Goal: Information Seeking & Learning: Compare options

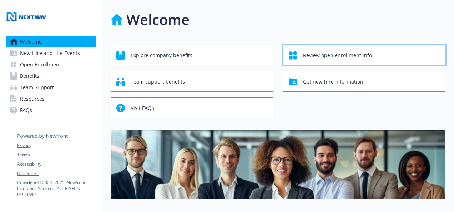
click at [322, 55] on span "Review open enrollment info" at bounding box center [337, 56] width 69 height 14
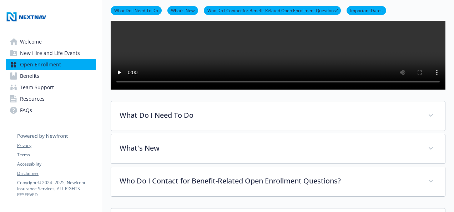
scroll to position [143, 0]
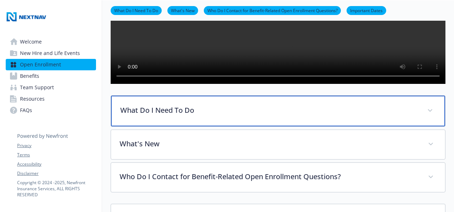
click at [201, 116] on p "What Do I Need To Do" at bounding box center [269, 110] width 298 height 11
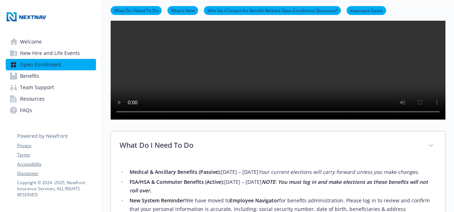
scroll to position [36, 0]
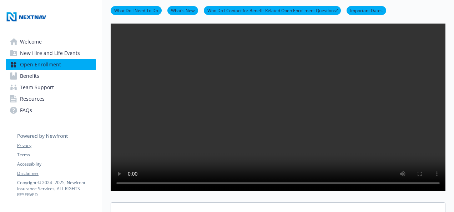
click at [29, 73] on span "Benefits" at bounding box center [29, 75] width 19 height 11
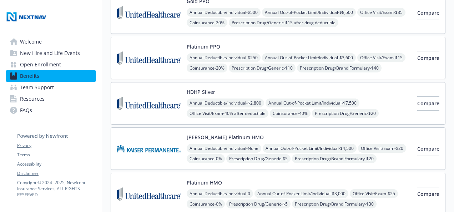
scroll to position [36, 0]
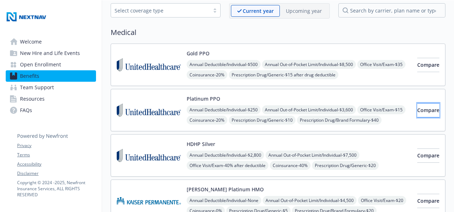
click at [427, 108] on span "Compare" at bounding box center [428, 110] width 22 height 7
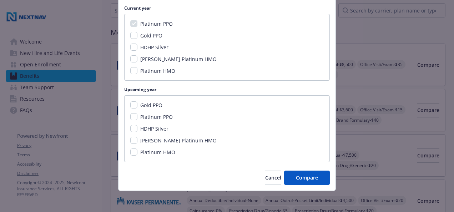
scroll to position [91, 0]
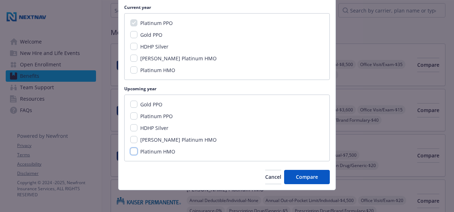
click at [131, 150] on input "Platinum HMO" at bounding box center [133, 151] width 7 height 7
checkbox input "true"
click at [299, 179] on span "Compare" at bounding box center [307, 176] width 22 height 7
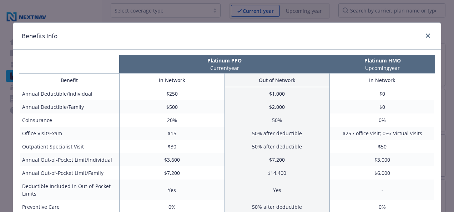
scroll to position [0, 0]
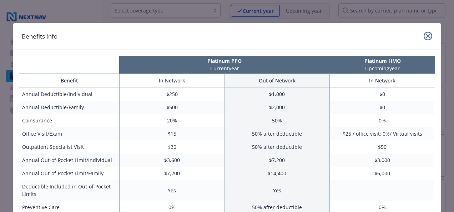
click at [426, 35] on icon "close" at bounding box center [428, 36] width 4 height 4
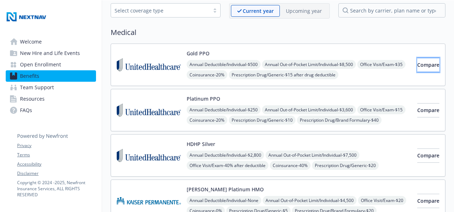
click at [417, 68] on button "Compare" at bounding box center [428, 65] width 22 height 14
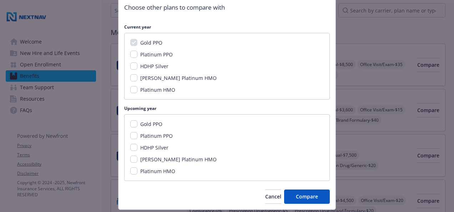
scroll to position [56, 0]
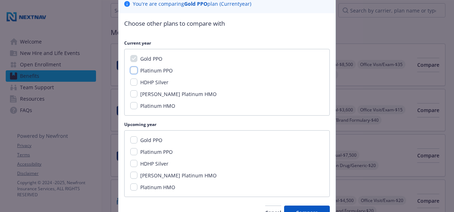
click at [131, 71] on input "Platinum PPO" at bounding box center [133, 70] width 7 height 7
checkbox input "true"
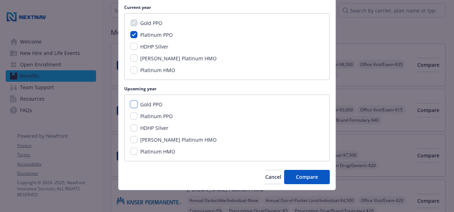
click at [131, 105] on input "Gold PPO" at bounding box center [133, 104] width 7 height 7
checkbox input "true"
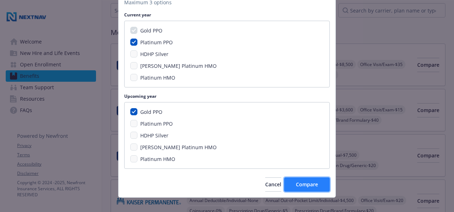
click at [303, 187] on button "Compare" at bounding box center [307, 184] width 46 height 14
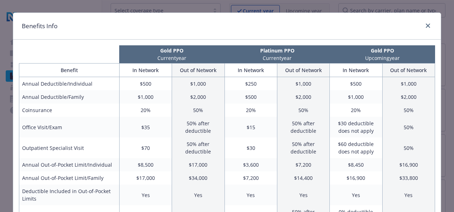
scroll to position [0, 0]
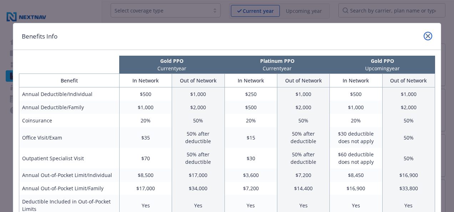
click at [426, 35] on icon "close" at bounding box center [428, 36] width 4 height 4
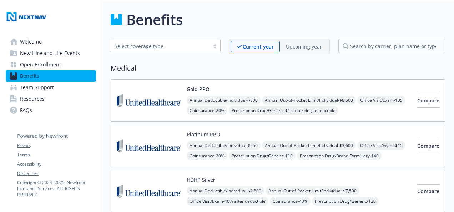
click at [308, 45] on p "Upcoming year" at bounding box center [304, 46] width 36 height 7
